Goal: Communication & Community: Answer question/provide support

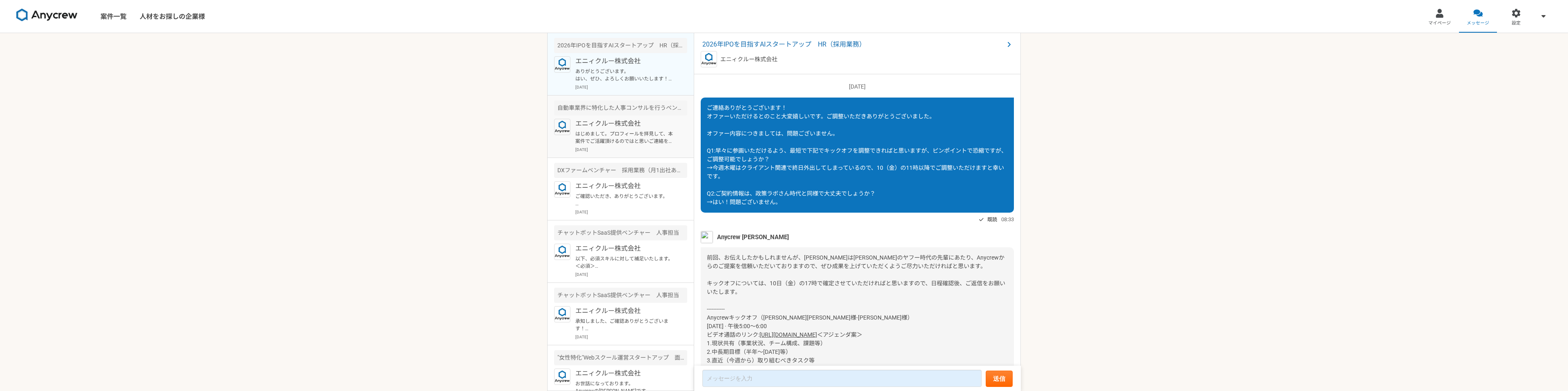
scroll to position [916, 0]
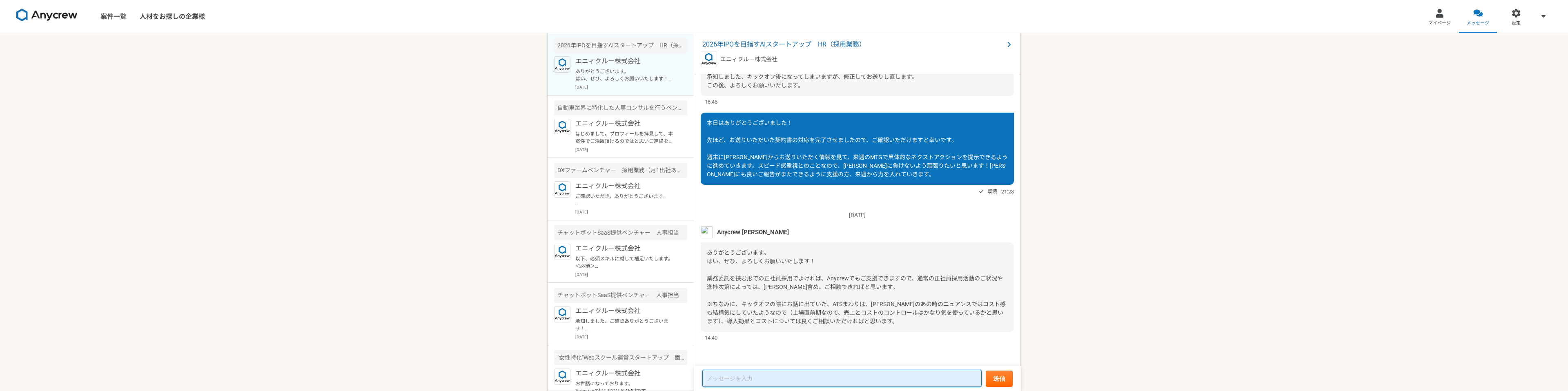
click at [747, 375] on textarea at bounding box center [842, 378] width 279 height 17
drag, startPoint x: 825, startPoint y: 280, endPoint x: 849, endPoint y: 278, distance: 24.1
click at [849, 278] on span "ありがとうございます。 はい、ぜひ、よろしくお願いいたします！ 業務委託を挟む形での正社員採用でよければ、Anycrewでもご支援できますので、通常の正社員採…" at bounding box center [856, 286] width 299 height 75
copy span "Anycrew"
click at [726, 376] on textarea at bounding box center [842, 378] width 279 height 17
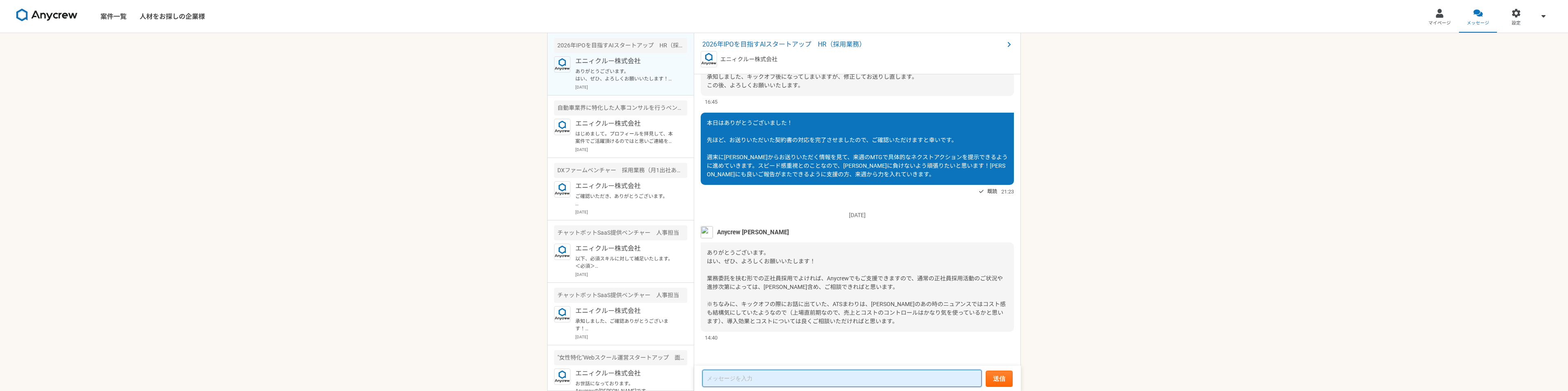
paste textarea "Anycrew"
type textarea "A"
click at [719, 382] on textarea at bounding box center [842, 378] width 279 height 16
drag, startPoint x: 707, startPoint y: 379, endPoint x: 712, endPoint y: 390, distance: 12.1
click at [707, 379] on textarea "[PERSON_NAME]にもご相談させていただくこともあるかもしれませんが、その際はよろしくお願いします。" at bounding box center [842, 378] width 279 height 16
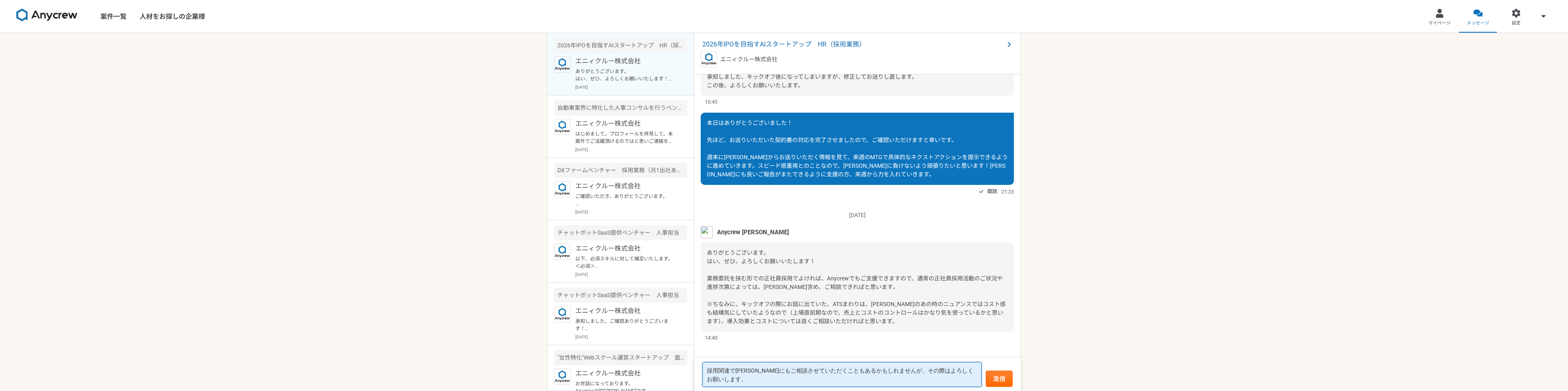
click at [771, 381] on textarea "採用関連で[PERSON_NAME]にもご相談させていただくこともあるかもしれませんが、その際はよろしくお願いします。" at bounding box center [842, 374] width 279 height 25
click at [835, 375] on textarea "採用関連で[PERSON_NAME]にもご相談させていただくこともあるかもしれませんが、その際はよろしくお願いします！ATSの件も了解です。極力コストをかけな…" at bounding box center [842, 374] width 279 height 25
type textarea "採用関連で[PERSON_NAME]にもご相談させていただくこともあるかもしれませんが、その際はよろしくお願いします！ATSの件も了解です。極力コストをかけな…"
click at [992, 378] on button "送信" at bounding box center [999, 378] width 27 height 16
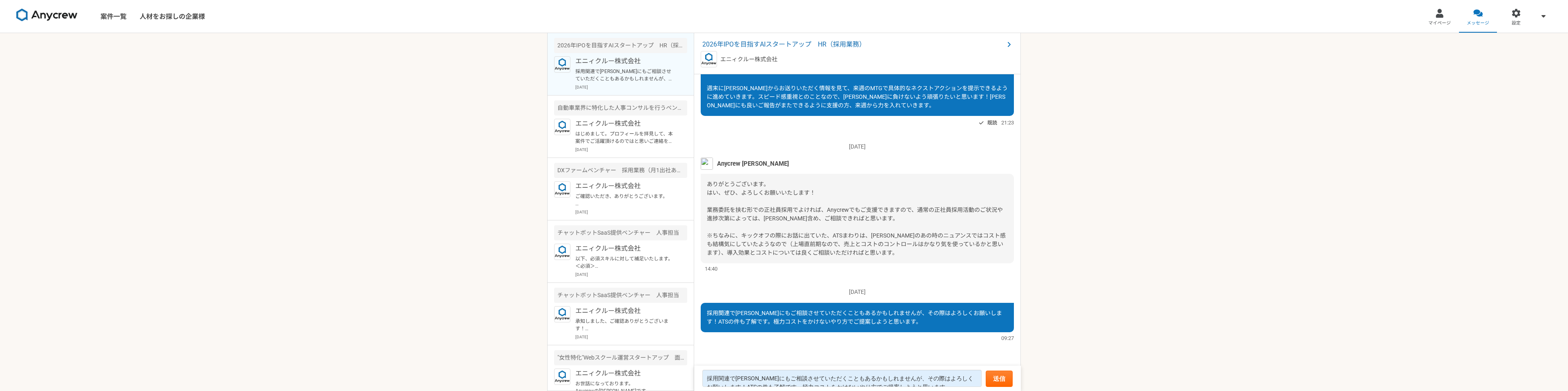
click at [341, 176] on div "案件一覧 人材をお探しの企業様 マイページ メッセージ 設定 [DATE]IPOを目指すAIスタートアップ　HR（採用業務） エニィクルー株式会社 採用関連で…" at bounding box center [784, 195] width 1568 height 391
